Goal: Find specific page/section: Find specific page/section

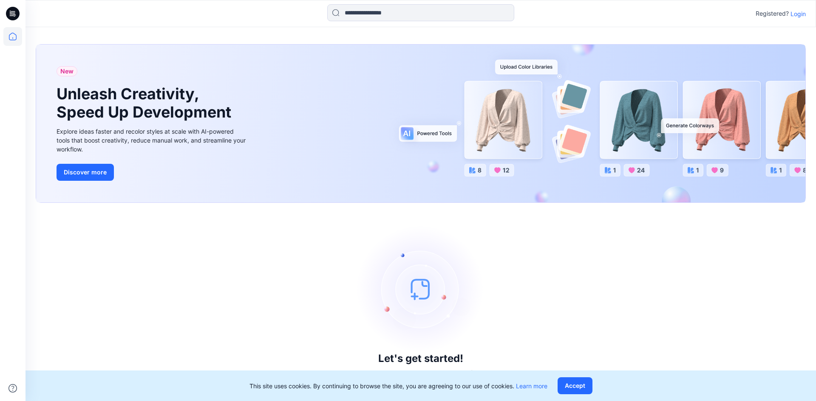
click at [792, 15] on p "Login" at bounding box center [797, 13] width 15 height 9
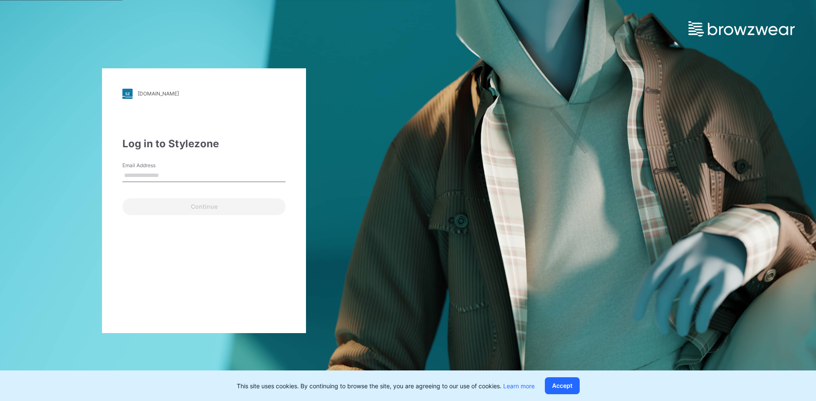
type input "**********"
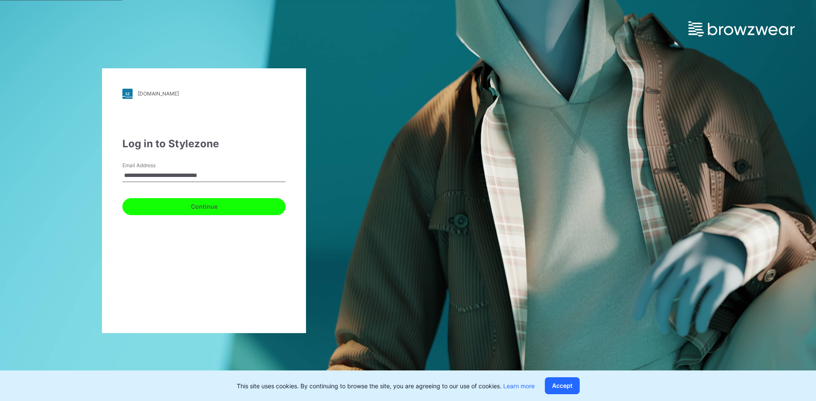
click at [206, 206] on button "Continue" at bounding box center [203, 206] width 163 height 17
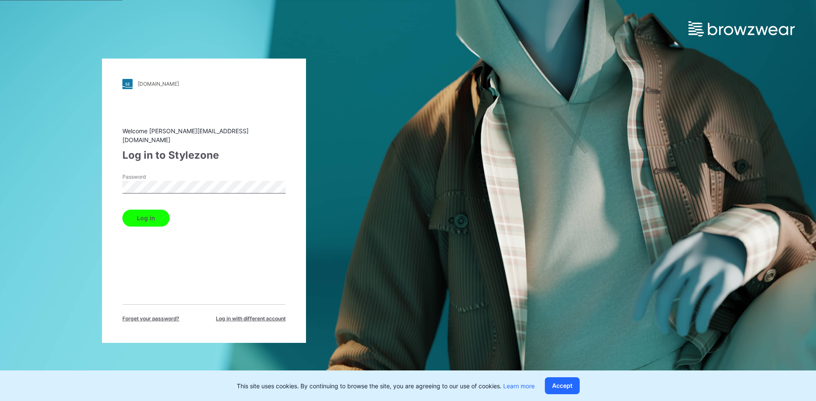
click at [139, 212] on button "Log in" at bounding box center [145, 218] width 47 height 17
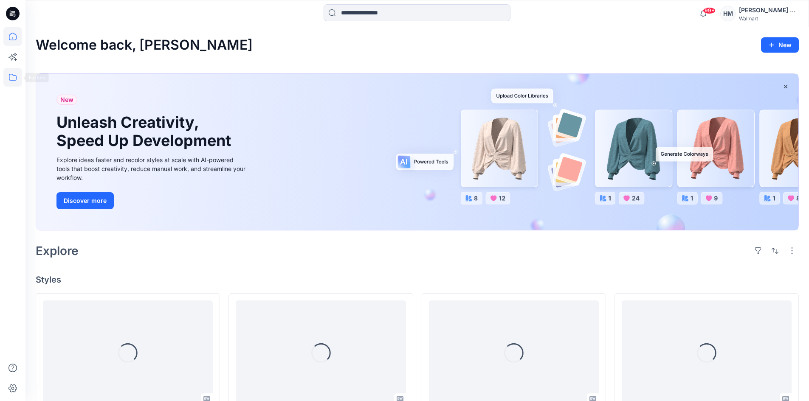
click at [8, 83] on icon at bounding box center [12, 77] width 19 height 19
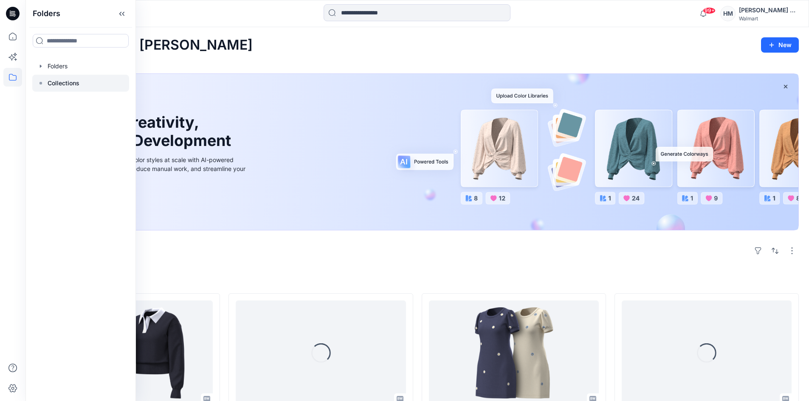
click at [54, 88] on p "Collections" at bounding box center [64, 83] width 32 height 10
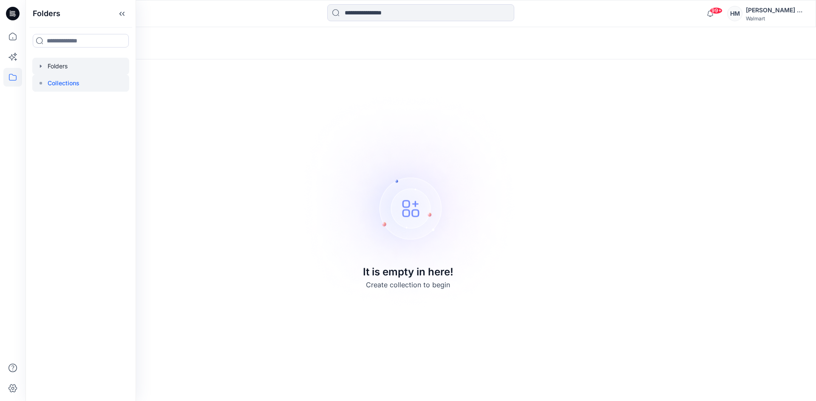
click at [57, 71] on div at bounding box center [80, 66] width 97 height 17
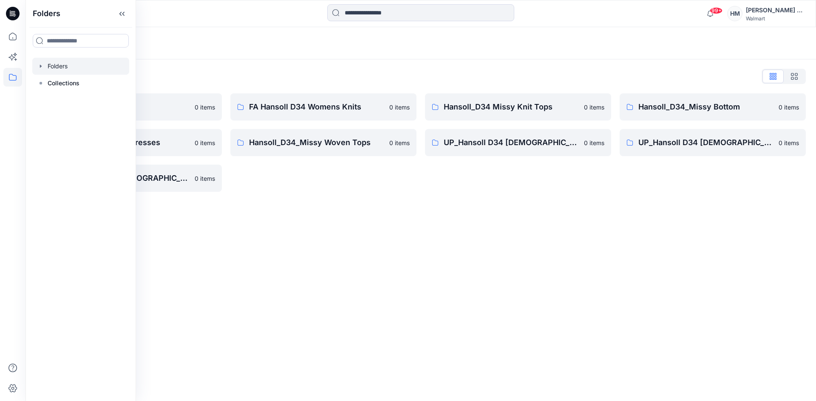
click at [42, 66] on icon "button" at bounding box center [40, 66] width 7 height 7
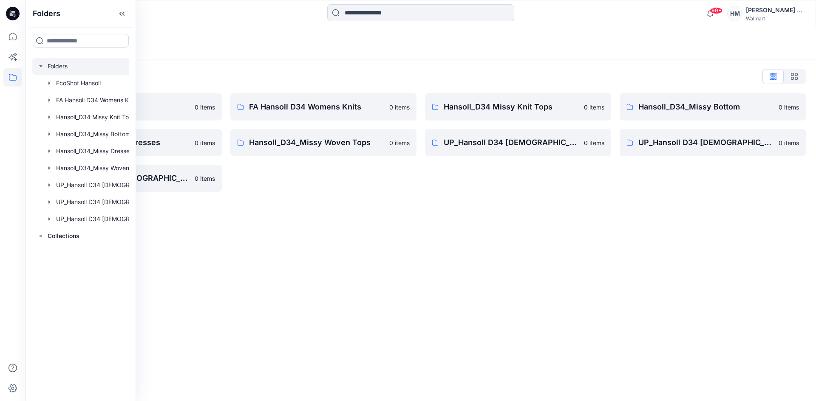
click at [385, 243] on div "Folders Folders List EcoShot Hansoll 0 items Hansoll_D34_Missy Dresses 0 items …" at bounding box center [420, 214] width 790 height 374
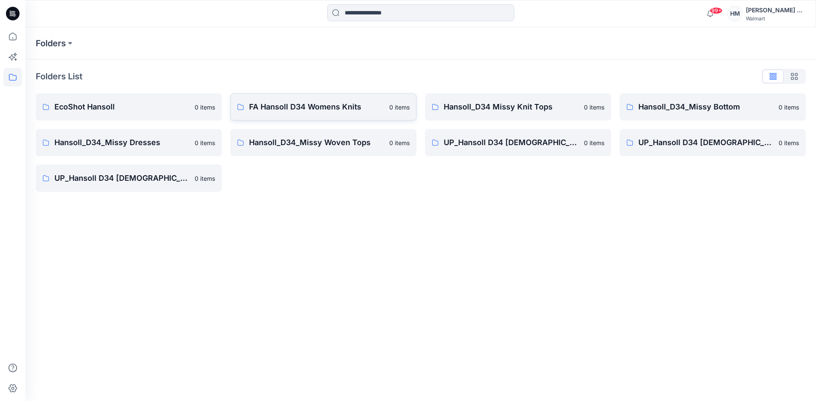
click at [291, 103] on p "FA Hansoll D34 Womens Knits" at bounding box center [316, 107] width 135 height 12
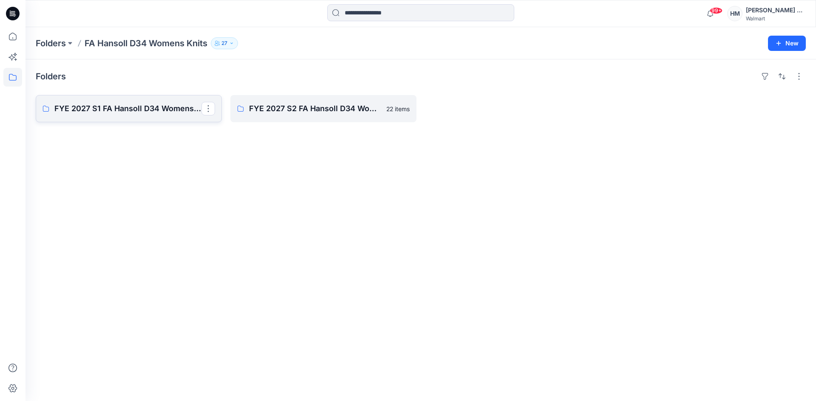
click at [147, 110] on p "FYE 2027 S1 FA Hansoll D34 Womens Knits" at bounding box center [127, 109] width 147 height 12
click at [289, 106] on p "FYE 2027 S2 FA Hansoll D34 Womens Knits" at bounding box center [322, 109] width 147 height 12
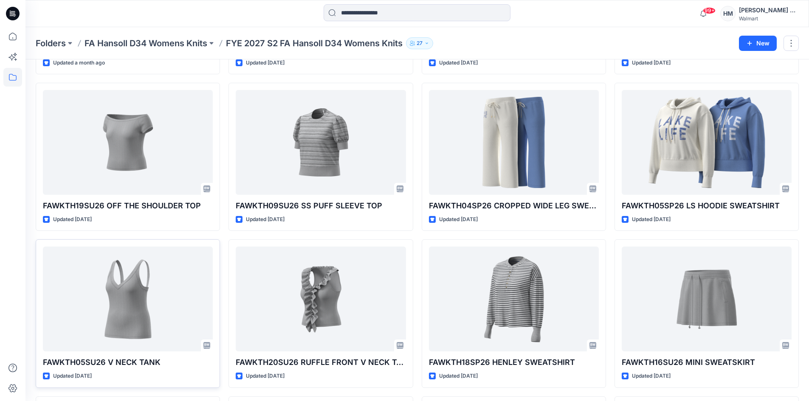
scroll to position [172, 0]
